Goal: Information Seeking & Learning: Understand process/instructions

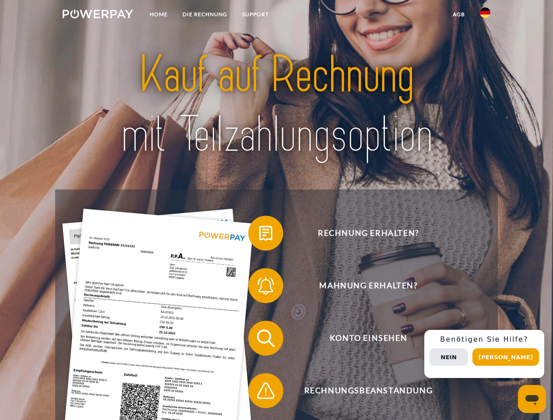
click at [98, 15] on img at bounding box center [98, 14] width 70 height 9
click at [485, 15] on img at bounding box center [485, 12] width 11 height 11
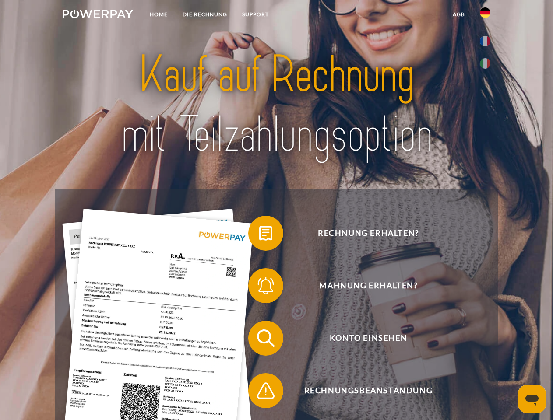
click at [458, 14] on link "agb" at bounding box center [458, 15] width 27 height 16
click at [259, 235] on span at bounding box center [253, 233] width 44 height 44
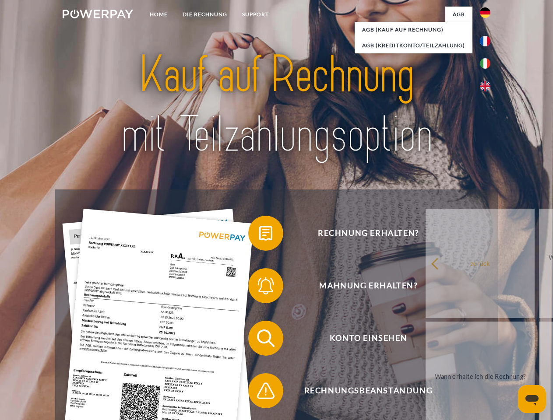
click at [259, 287] on span at bounding box center [253, 286] width 44 height 44
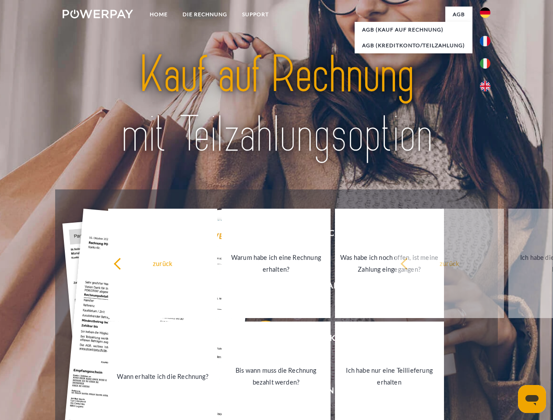
click at [259, 340] on link "Bis wann muss die Rechnung bezahlt werden?" at bounding box center [275, 376] width 109 height 109
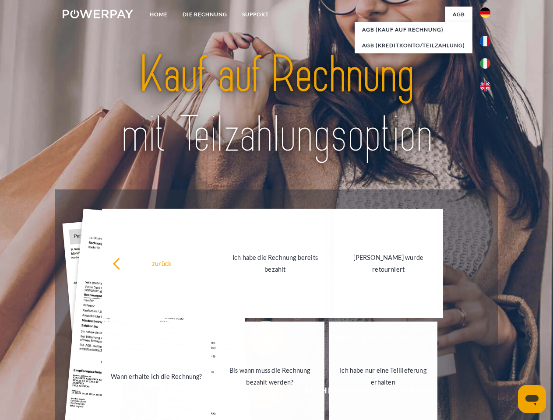
click at [259, 392] on div "Rechnung erhalten? Mahnung erhalten? Konto einsehen" at bounding box center [276, 364] width 442 height 350
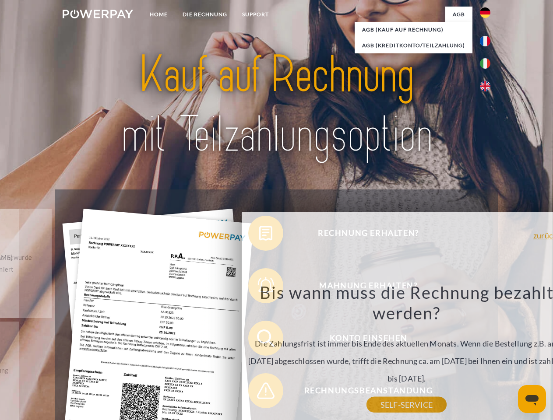
click at [487, 354] on div "Rechnung erhalten? Mahnung erhalten? Konto einsehen" at bounding box center [276, 364] width 442 height 350
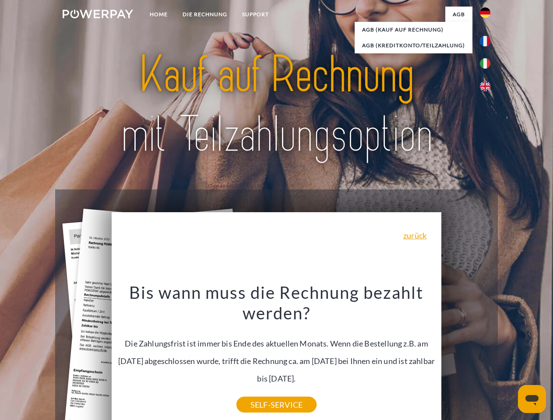
click at [466, 356] on span "Konto einsehen" at bounding box center [368, 338] width 214 height 35
click at [508, 357] on header "Home DIE RECHNUNG SUPPORT" at bounding box center [276, 302] width 553 height 604
